Goal: Information Seeking & Learning: Compare options

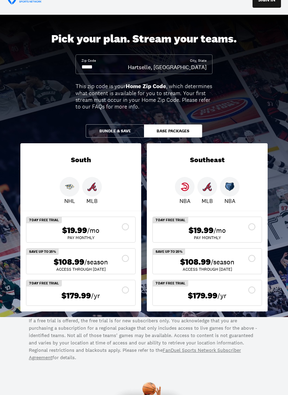
scroll to position [20, 0]
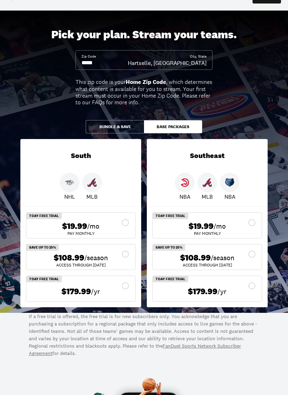
click at [102, 127] on button "Bundle & Save" at bounding box center [115, 126] width 58 height 13
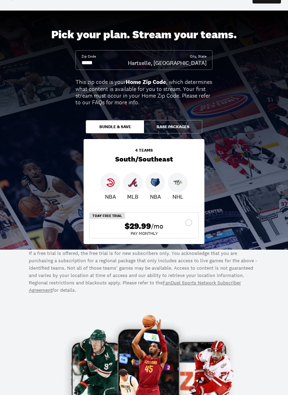
click at [172, 126] on button "Base Packages" at bounding box center [173, 126] width 58 height 13
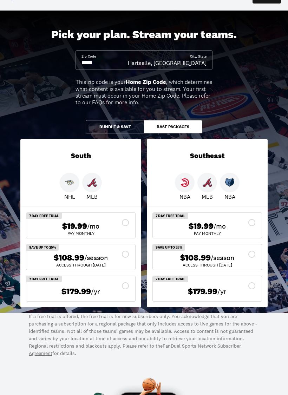
click at [109, 124] on button "Bundle & Save" at bounding box center [115, 126] width 58 height 13
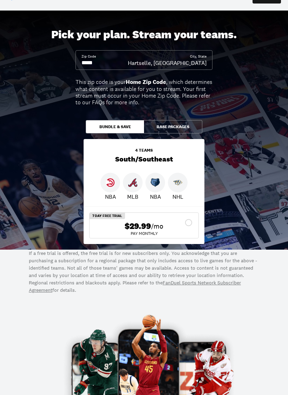
click at [173, 129] on button "Base Packages" at bounding box center [173, 126] width 58 height 13
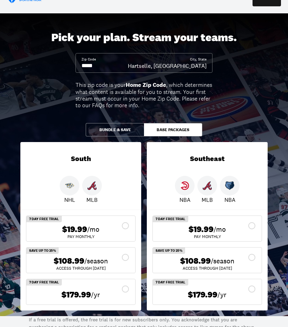
scroll to position [0, 0]
